Goal: Information Seeking & Learning: Check status

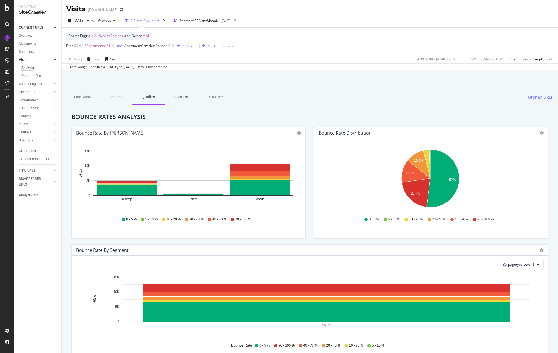
click at [345, 153] on icon "10.5% 12.8% 20.7% 52%" at bounding box center [430, 179] width 223 height 65
click at [476, 147] on div "Hold CTRL while clicking to filter the report. 10.5% 12.8% 20.7% 52% Bounce Rat…" at bounding box center [431, 188] width 234 height 100
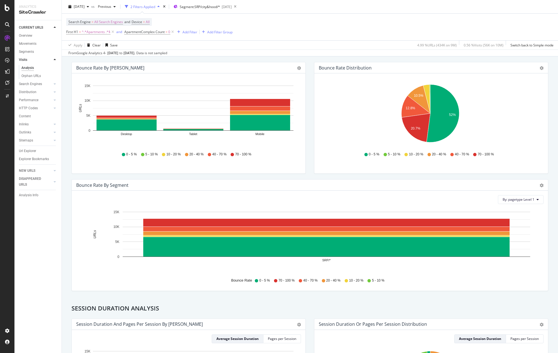
scroll to position [7, 0]
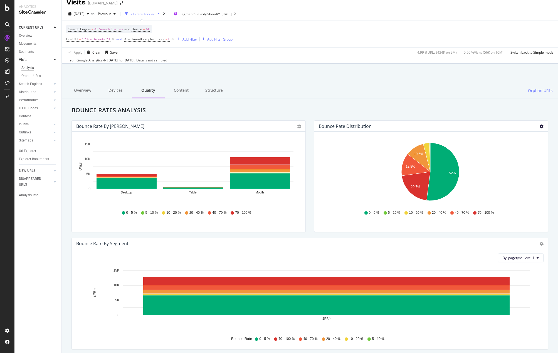
click at [539, 127] on div "Bounce Rate distribution Pie Table Export as CSV Add to Custom Report" at bounding box center [431, 126] width 234 height 11
click at [539, 127] on icon "gear" at bounding box center [541, 127] width 4 height 4
click at [526, 150] on span "Table" at bounding box center [522, 148] width 51 height 8
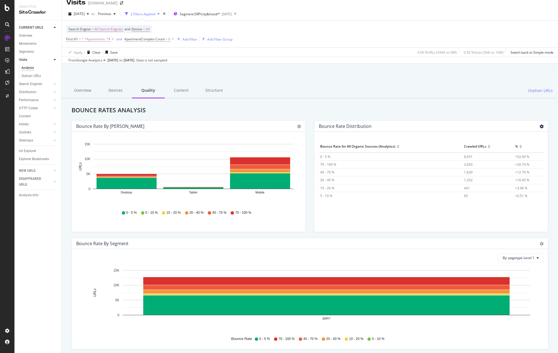
click at [539, 127] on icon "gear" at bounding box center [541, 127] width 4 height 4
click at [514, 138] on span "Pie" at bounding box center [522, 137] width 51 height 8
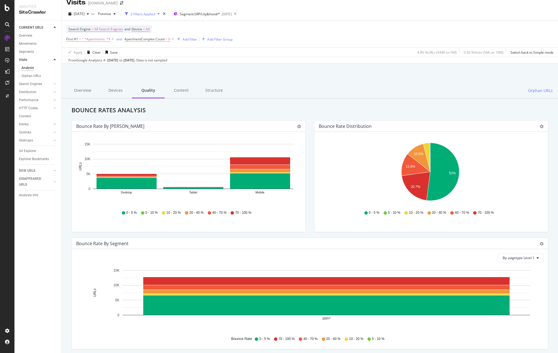
click at [172, 39] on icon at bounding box center [172, 39] width 5 height 6
click at [173, 39] on div "Search Engine = All Search Engines and Device = All First H1 = ^.*Apartments .*…" at bounding box center [309, 34] width 487 height 27
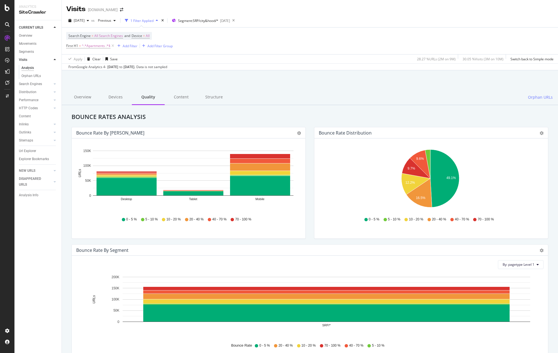
click at [258, 44] on div "Search Engine = All Search Engines and Device = All First H1 = ^.*Apartments .*…" at bounding box center [309, 41] width 487 height 27
click at [311, 83] on div at bounding box center [309, 85] width 483 height 24
click at [286, 84] on div at bounding box center [309, 85] width 483 height 24
click at [279, 33] on div "Search Engine = All Search Engines and Device = All First H1 = ^.*Apartments .*…" at bounding box center [309, 41] width 487 height 27
click at [307, 20] on div "[DATE] vs Previous 1 Filter Applied Segment: SRP/city&hood/* [DATE]" at bounding box center [310, 21] width 496 height 11
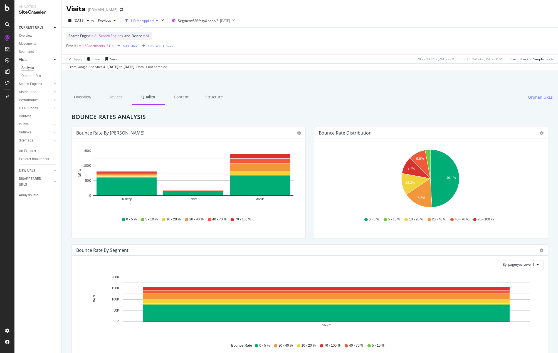
click at [307, 22] on div "[DATE] vs Previous 1 Filter Applied Segment: SRP/city&hood/* [DATE]" at bounding box center [310, 21] width 496 height 11
click at [301, 94] on div "Overview Devices Quality Content Structure Orphan URLs" at bounding box center [310, 97] width 496 height 15
click at [510, 166] on icon "49.1% 9.6% 9.7% 12.2% 16.5%" at bounding box center [430, 179] width 223 height 65
click at [488, 178] on icon "49.1% 9.6% 9.7% 12.2% 16.5%" at bounding box center [430, 179] width 223 height 65
click at [410, 120] on h2 "Bounce Rates Analysis" at bounding box center [309, 116] width 485 height 7
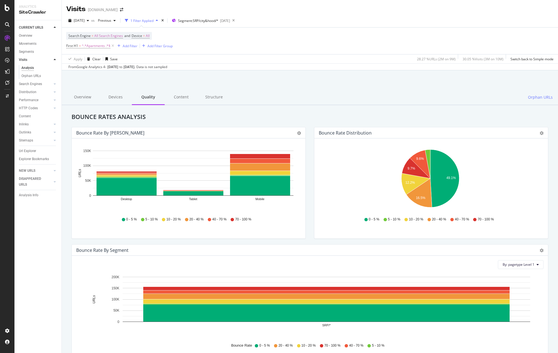
click at [376, 18] on div "[DATE] vs Previous 1 Filter Applied Segment: SRP/city&hood/* [DATE]" at bounding box center [310, 21] width 496 height 11
